Goal: Find specific page/section: Find specific page/section

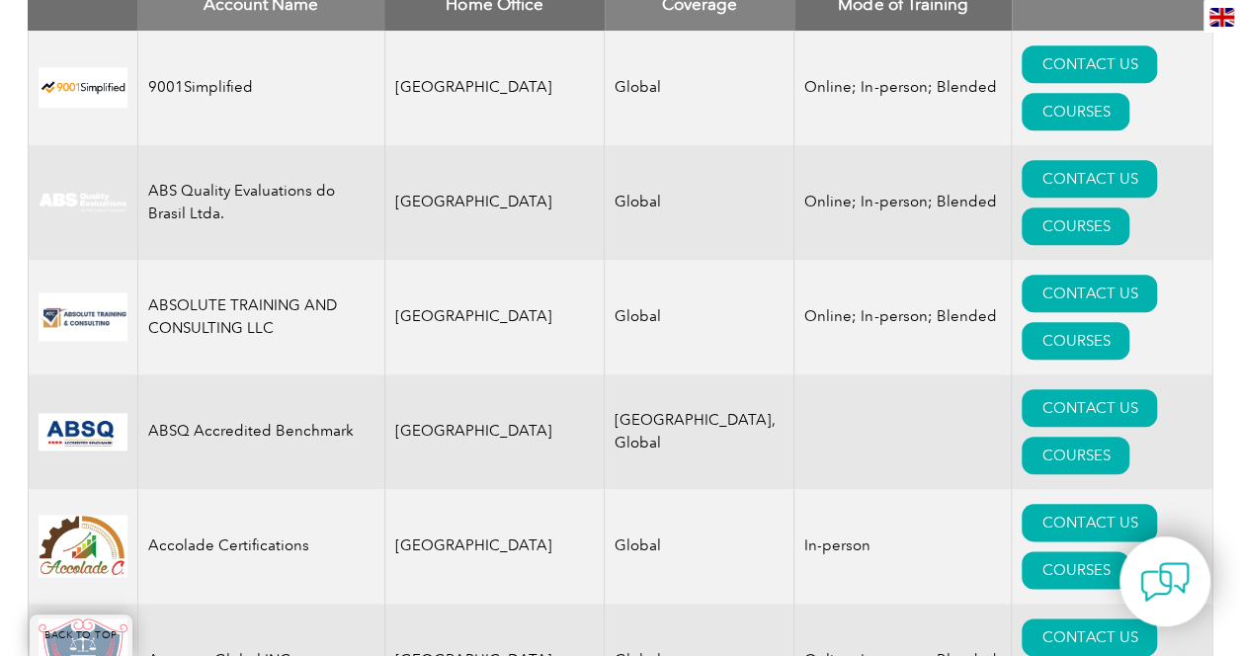
scroll to position [395, 0]
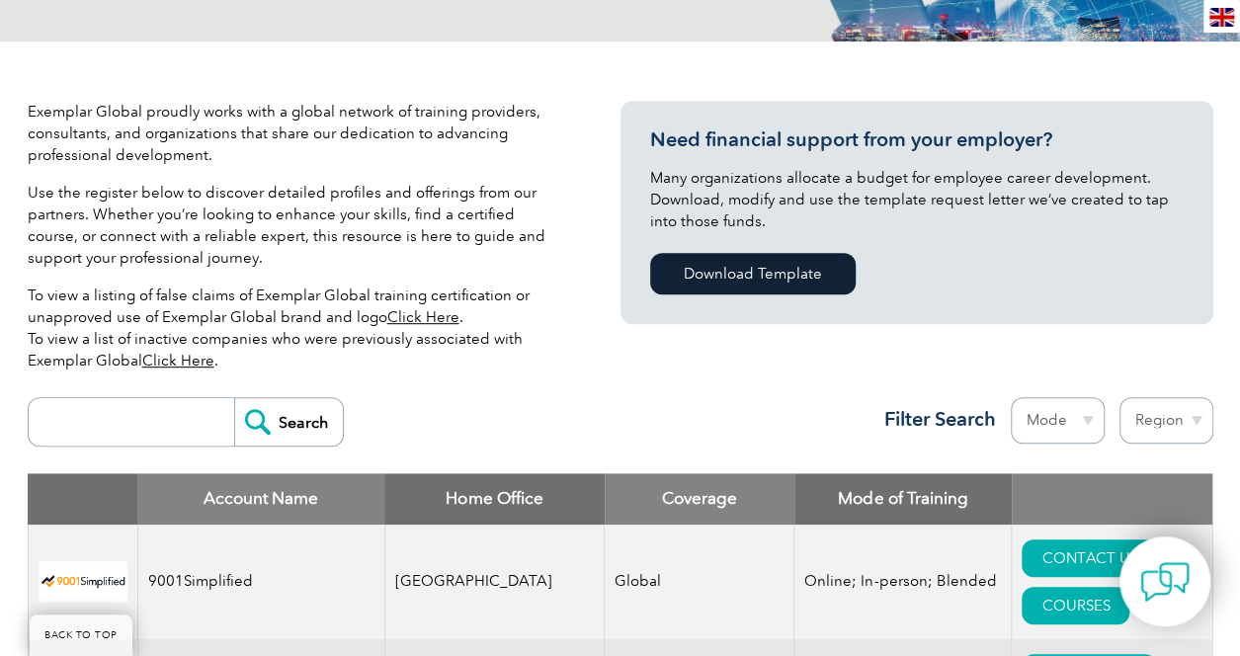
click at [139, 422] on input "search" at bounding box center [137, 421] width 196 height 47
type input "faspi"
click at [234, 398] on input "Search" at bounding box center [288, 421] width 109 height 47
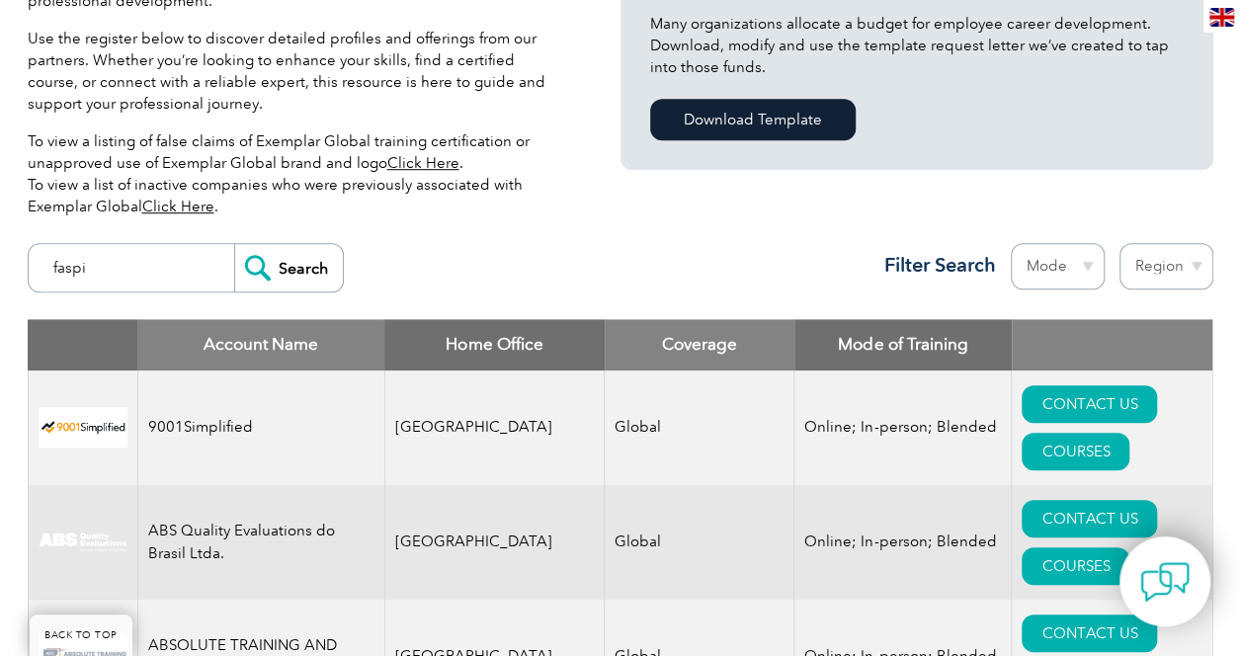
scroll to position [692, 0]
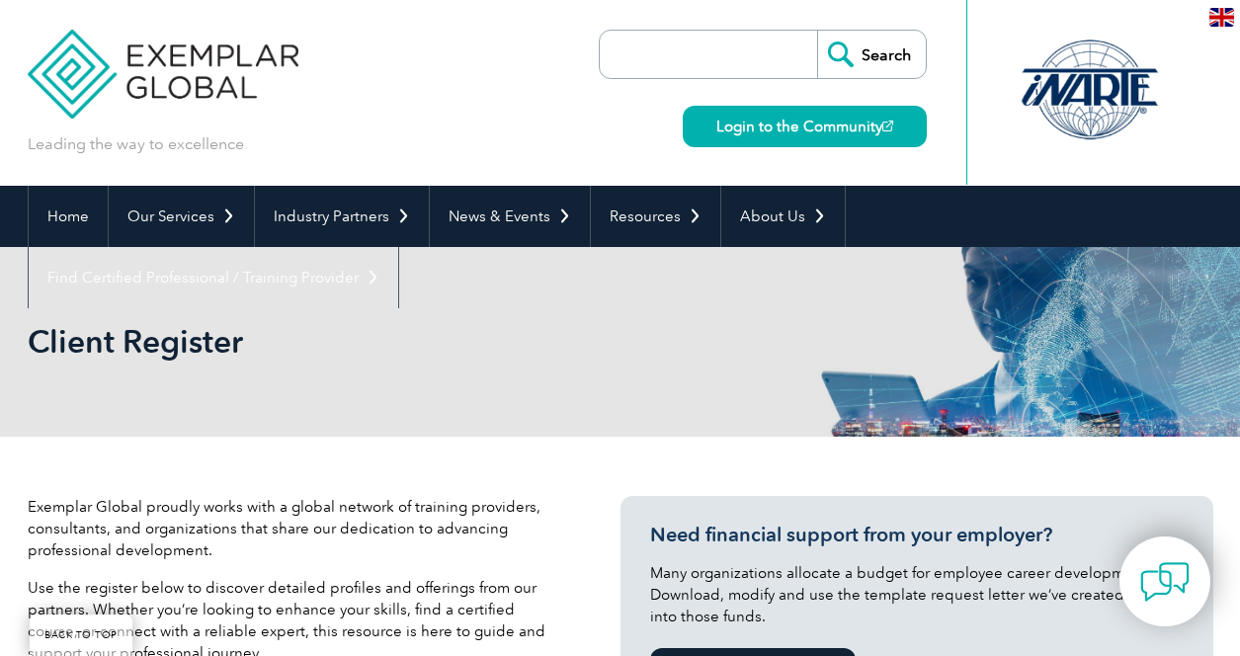
scroll to position [692, 0]
